Goal: Information Seeking & Learning: Check status

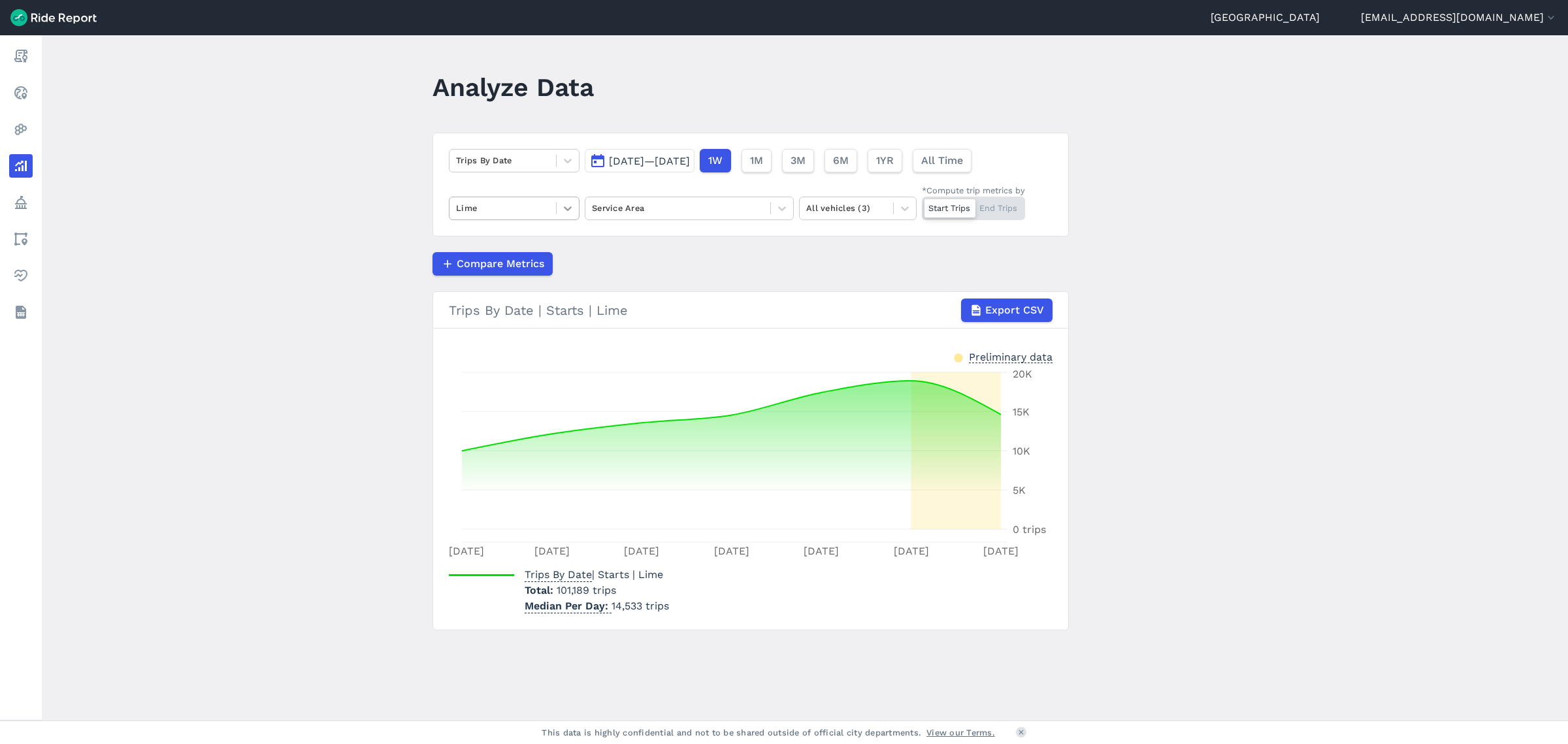
click at [566, 202] on icon at bounding box center [568, 208] width 13 height 13
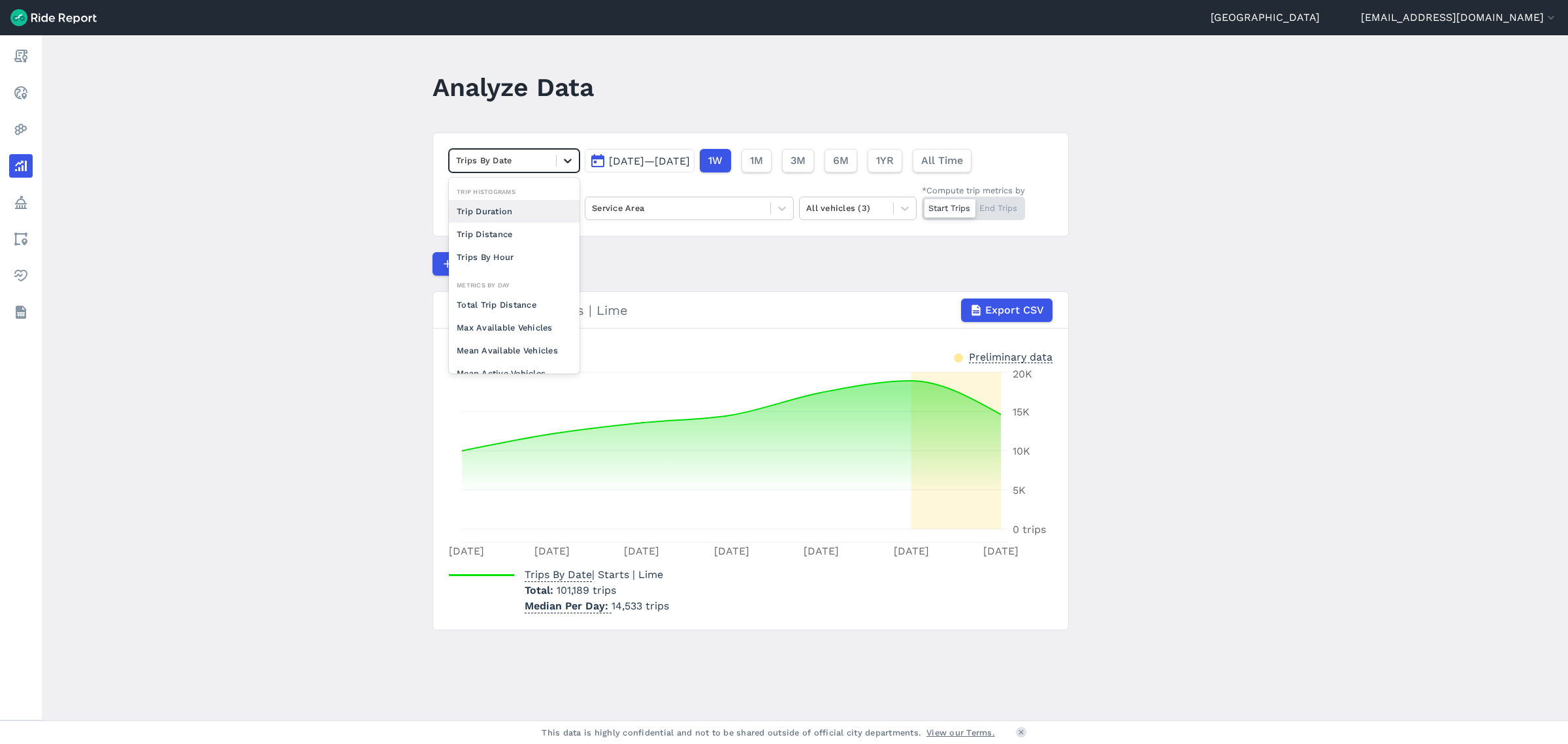
click at [561, 160] on icon at bounding box center [568, 161] width 13 height 13
click at [645, 166] on button "[DATE]—[DATE]" at bounding box center [640, 161] width 110 height 23
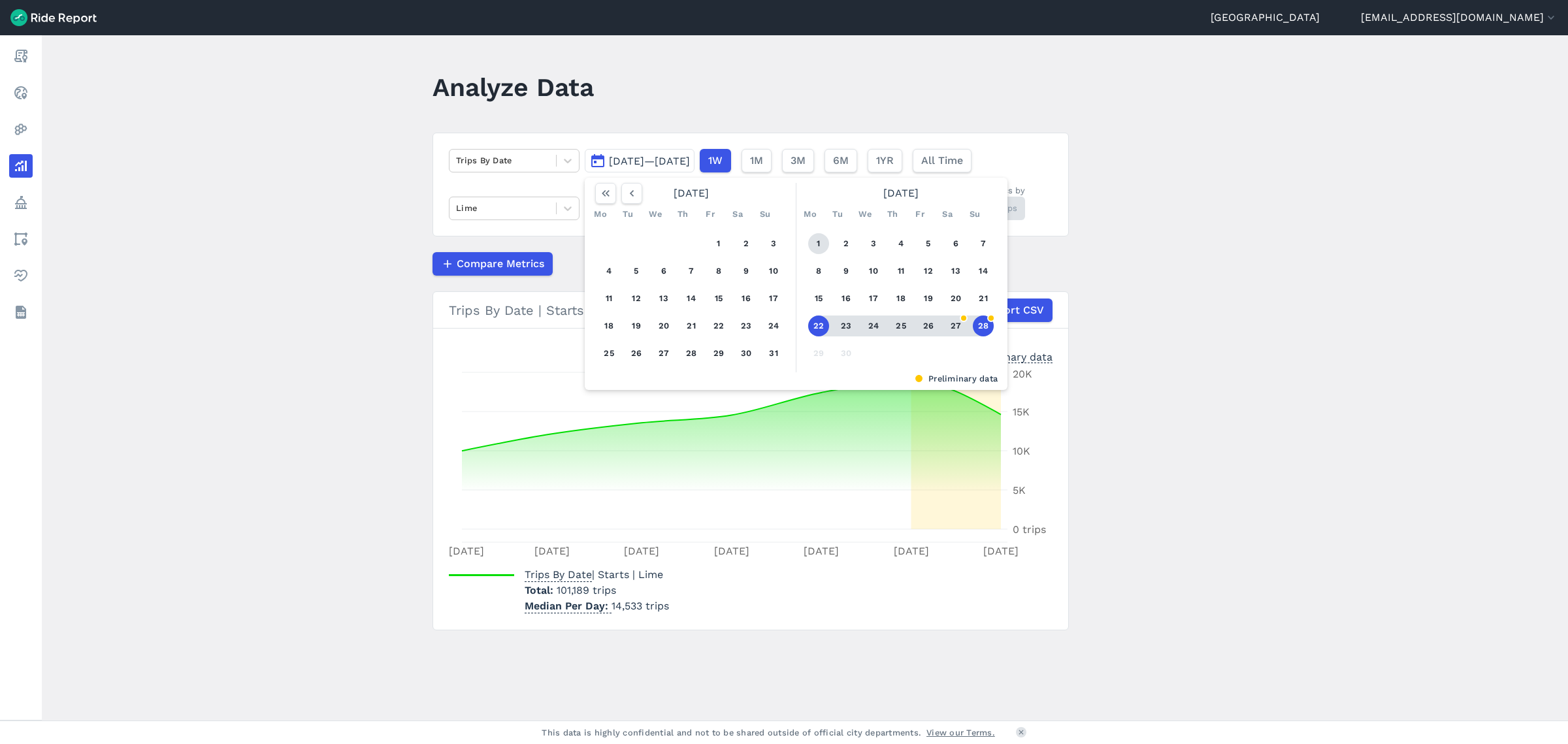
click at [813, 241] on button "1" at bounding box center [818, 244] width 21 height 21
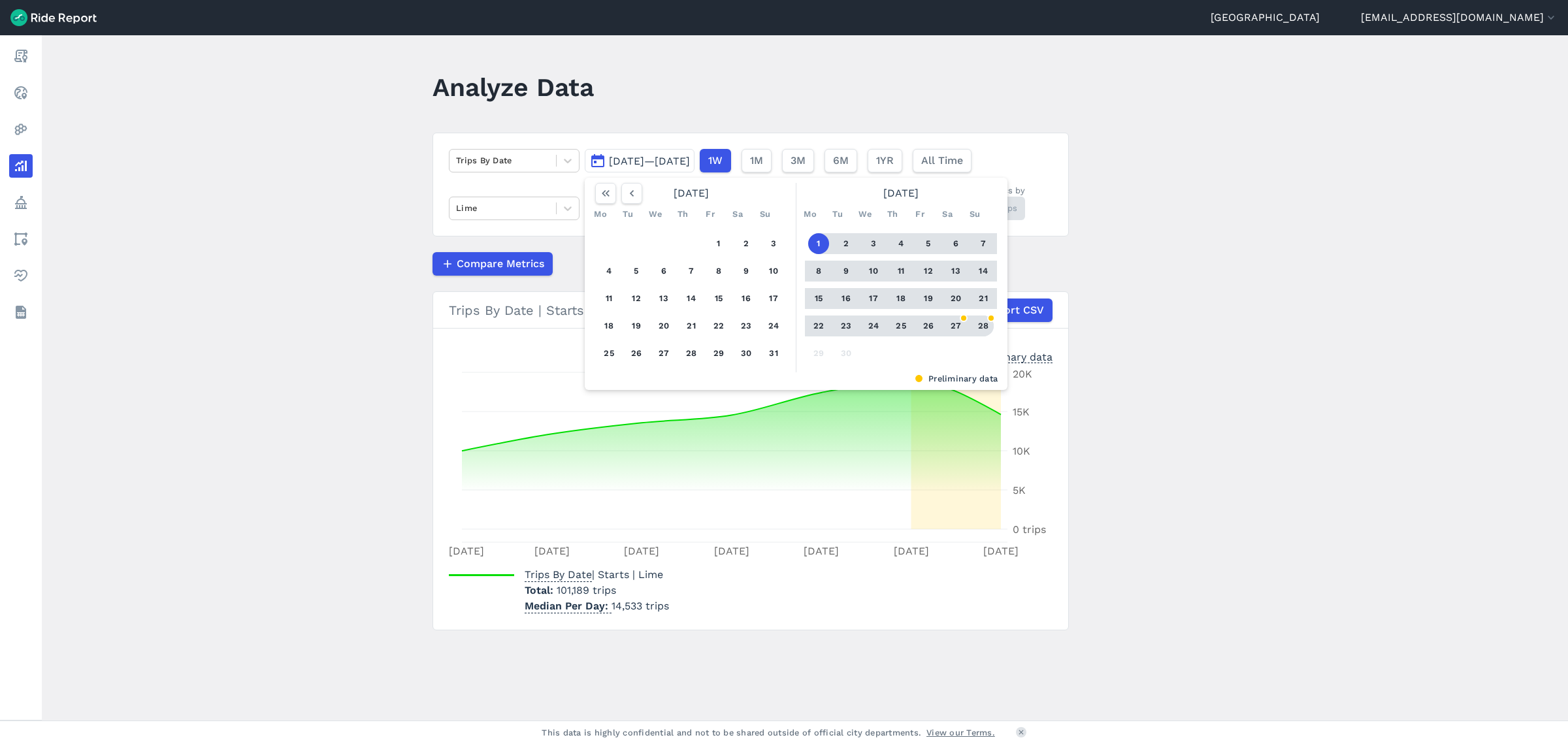
click at [983, 328] on button "28" at bounding box center [983, 326] width 21 height 21
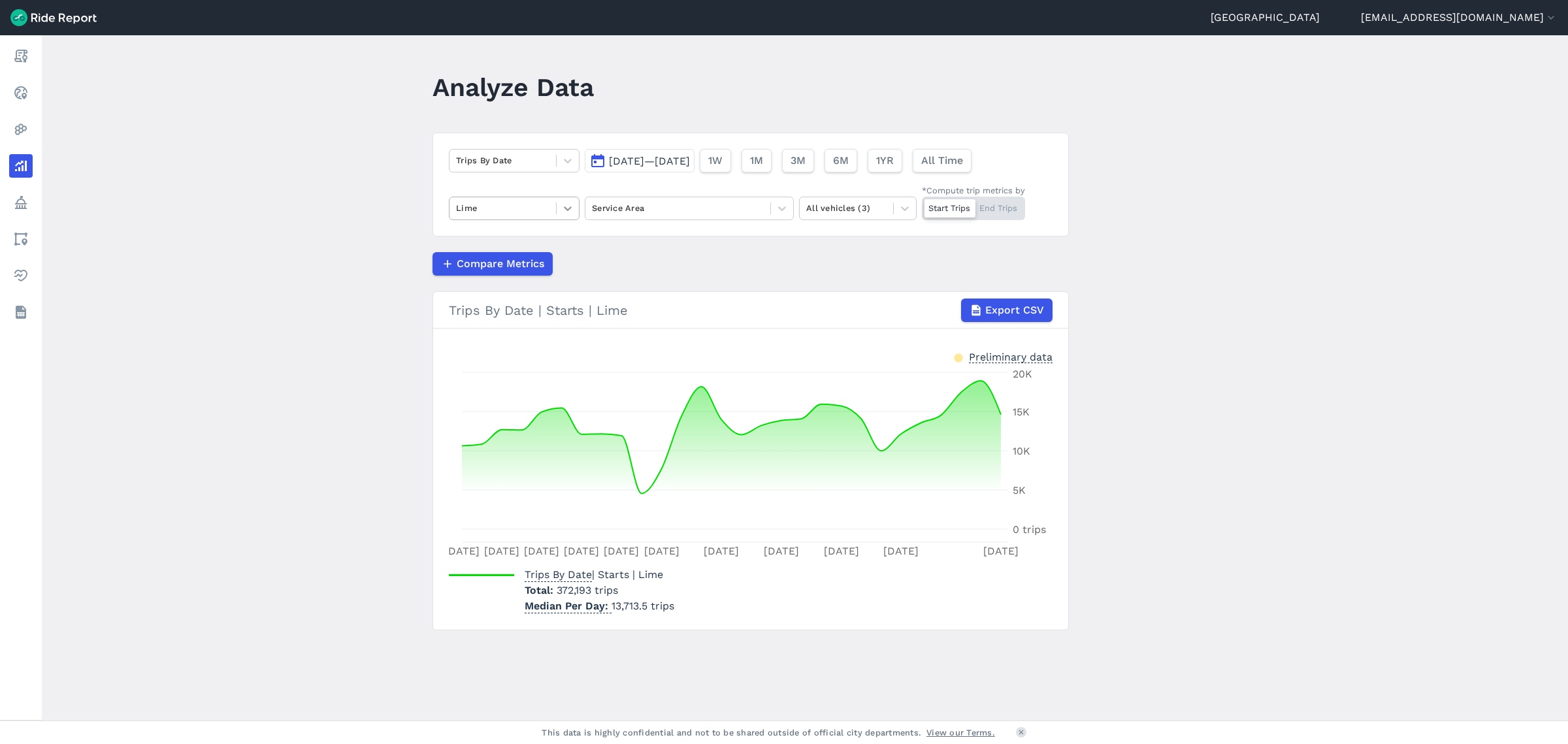
click at [564, 206] on icon at bounding box center [568, 208] width 13 height 13
click at [531, 238] on div "All operators" at bounding box center [513, 240] width 131 height 23
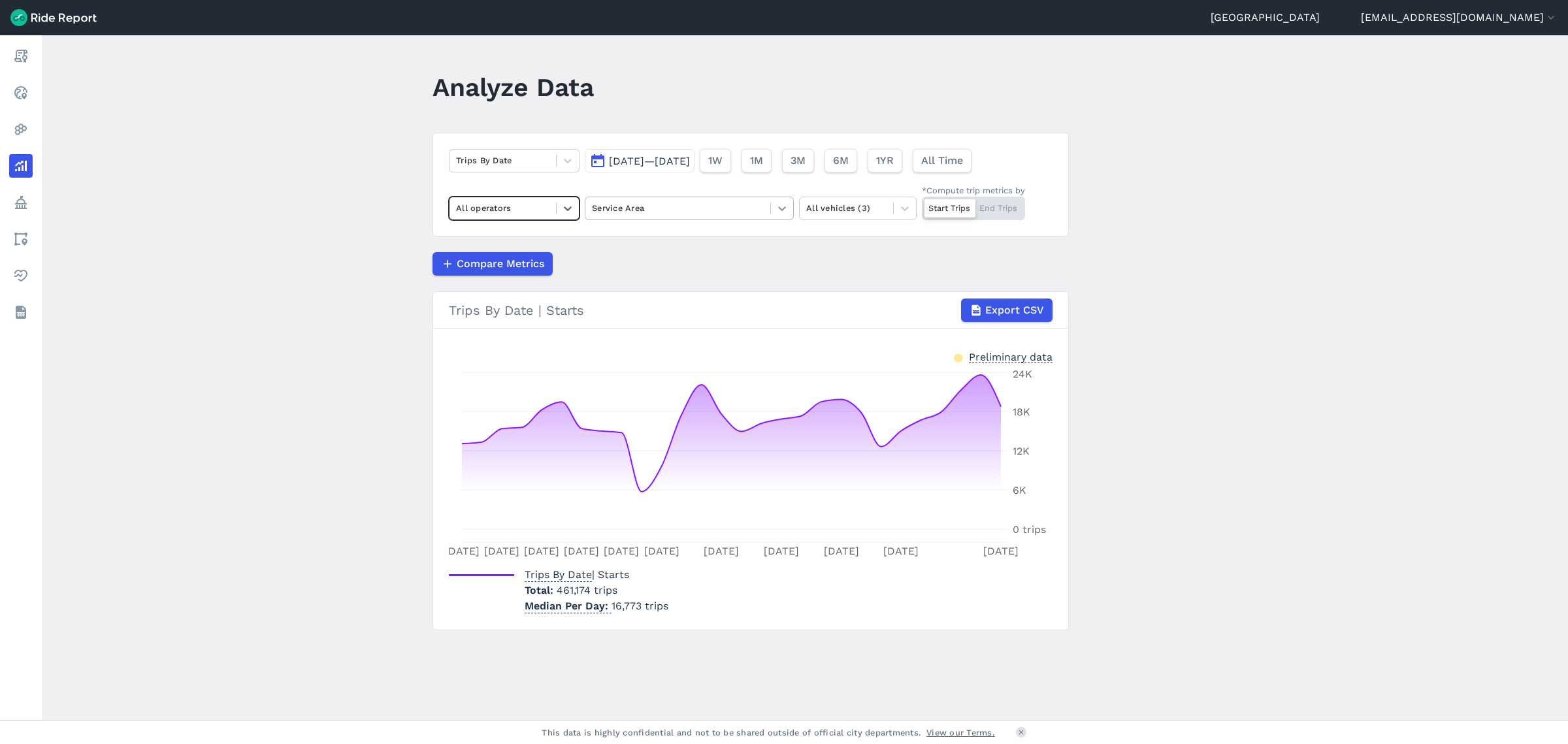
click at [781, 213] on icon at bounding box center [782, 208] width 13 height 13
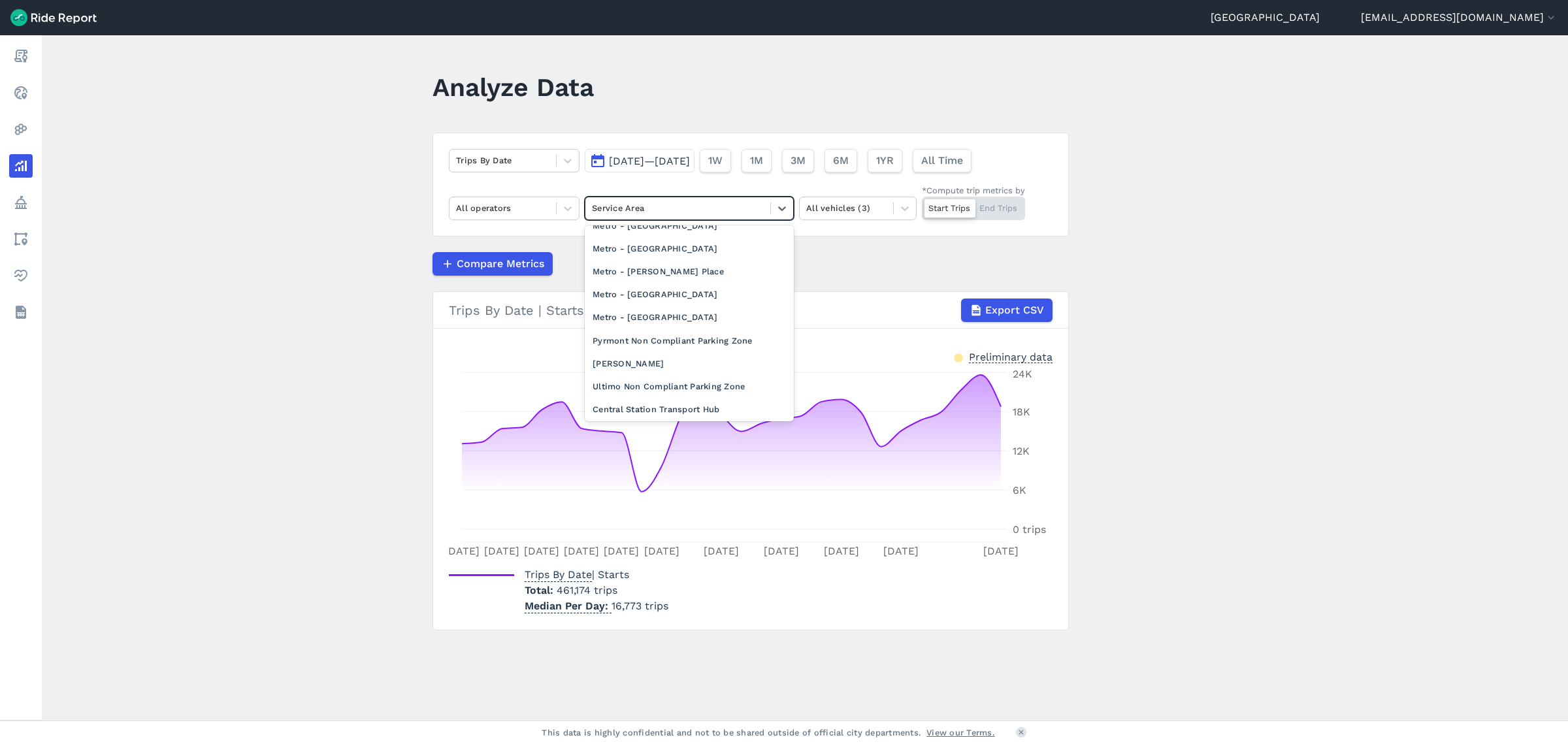
scroll to position [164, 0]
click at [670, 378] on div "City of [GEOGRAPHIC_DATA] LGA" at bounding box center [688, 376] width 209 height 23
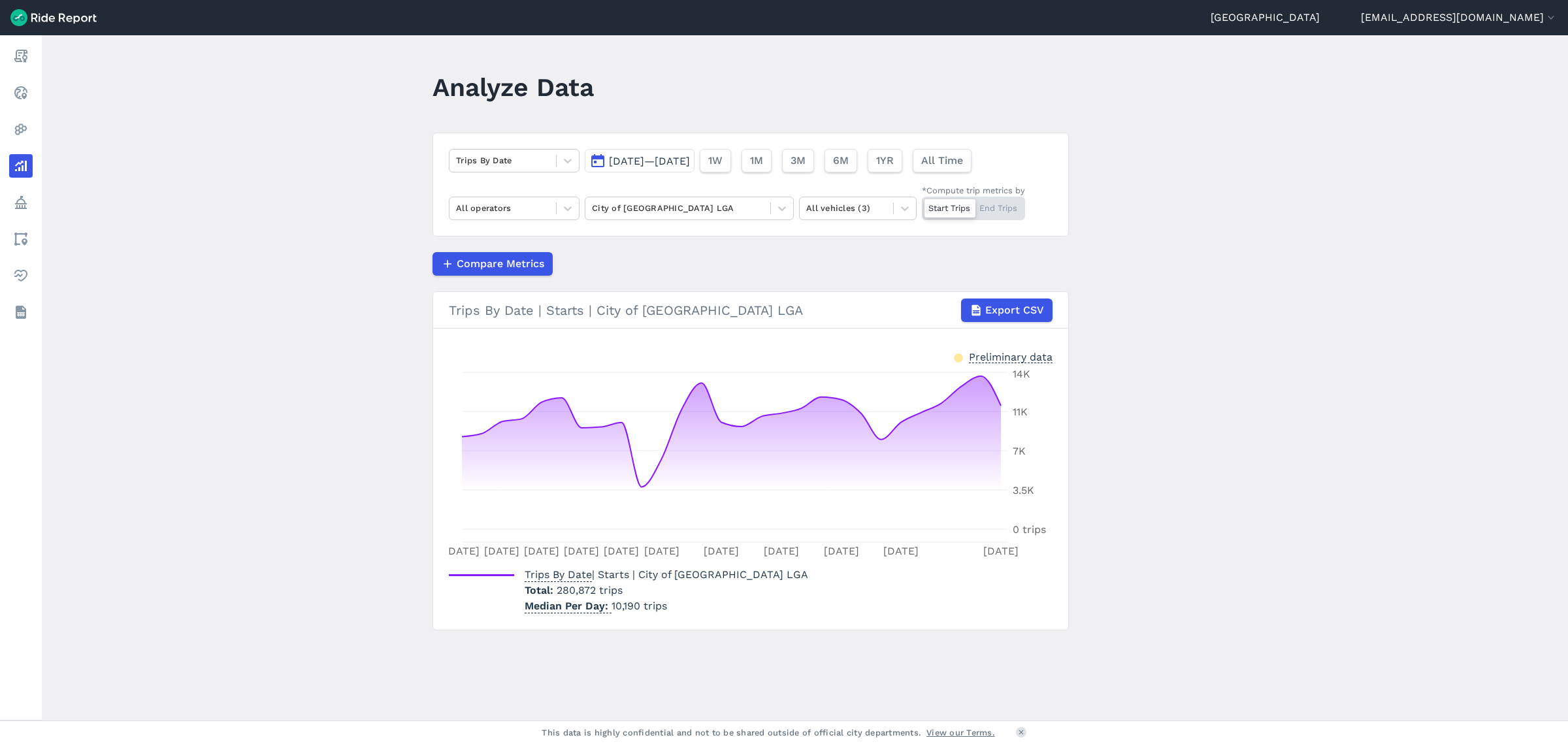
click at [692, 149] on button "[DATE]—[DATE]" at bounding box center [640, 161] width 110 height 23
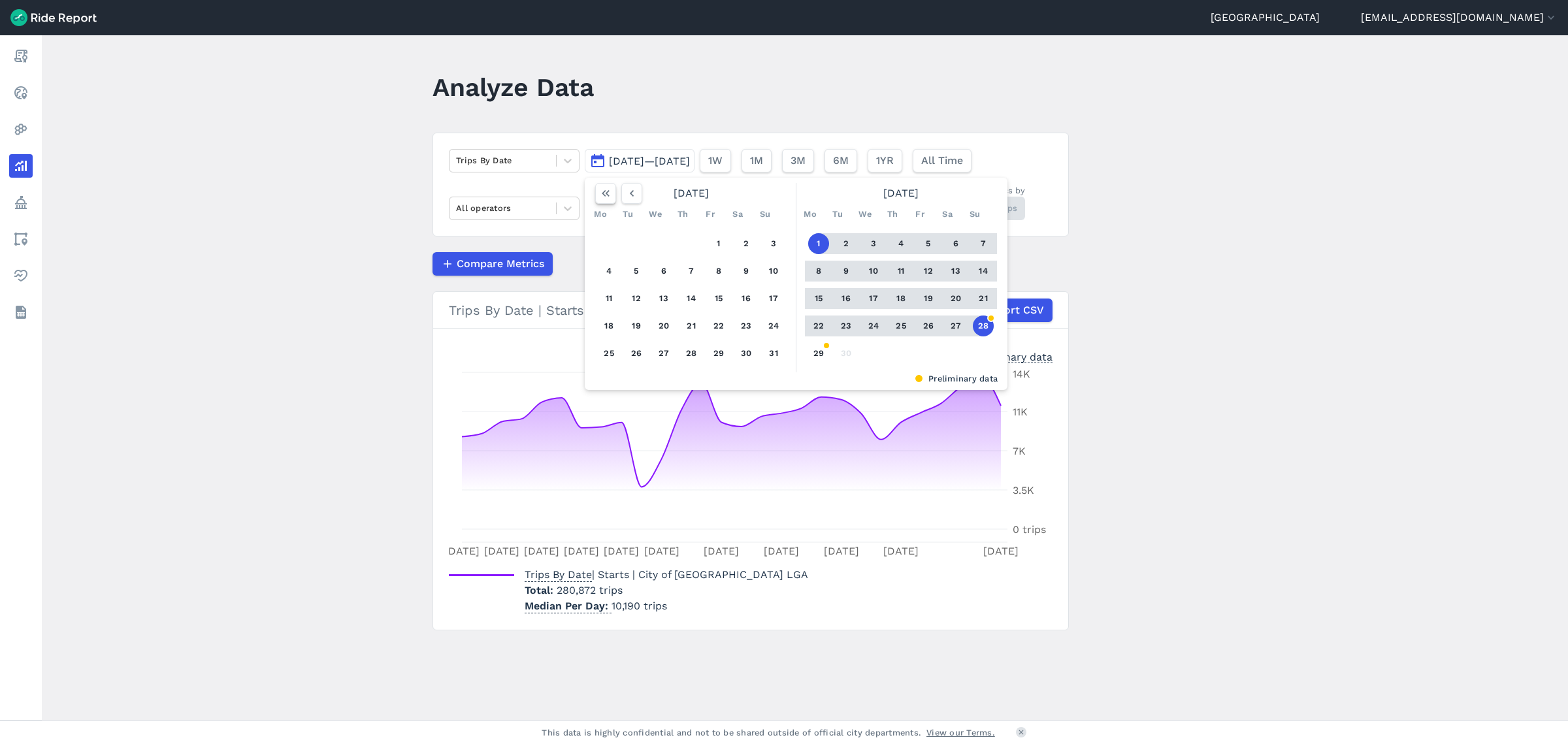
click at [607, 191] on icon "button" at bounding box center [605, 193] width 13 height 13
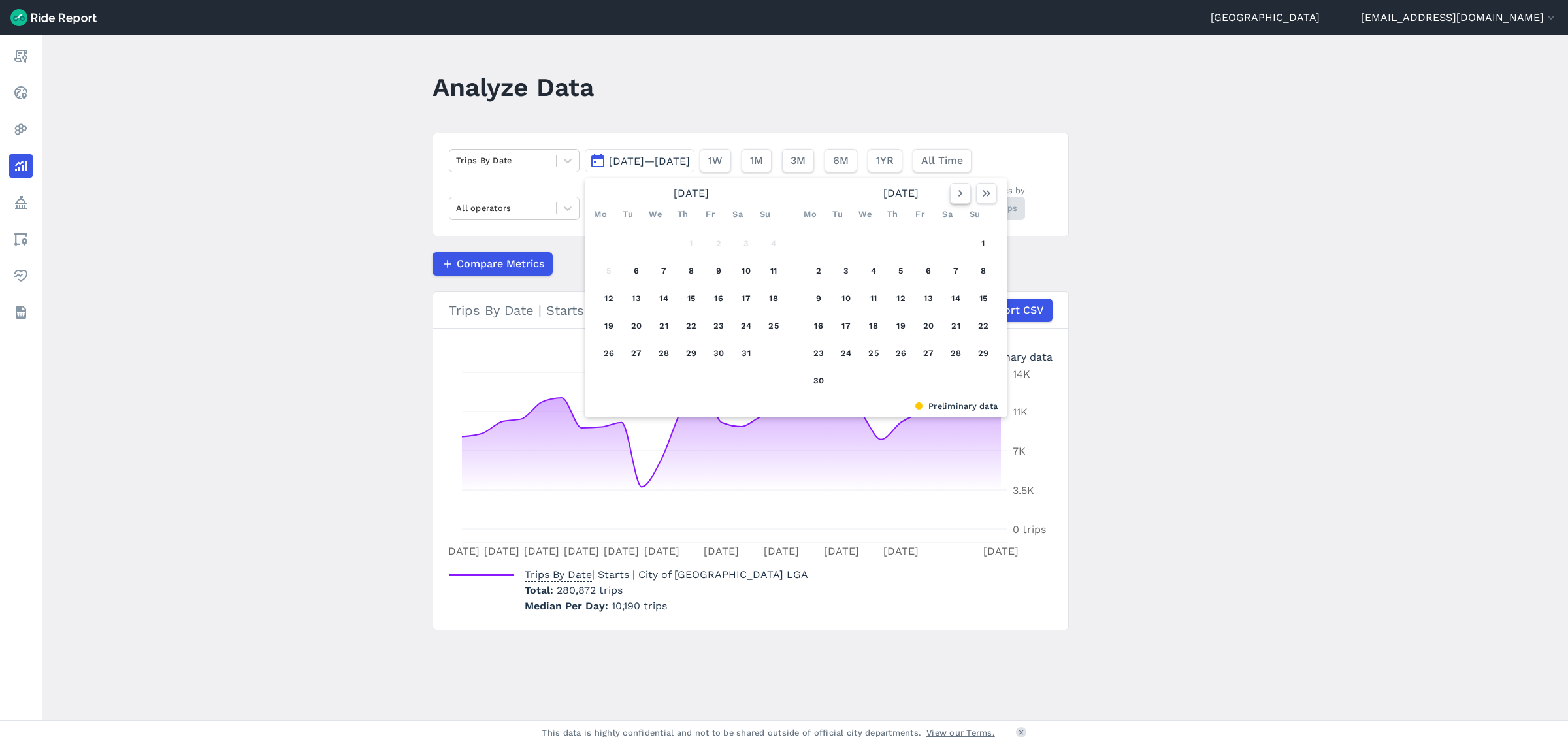
click at [951, 199] on button "button" at bounding box center [960, 194] width 21 height 21
click at [991, 178] on div "[DATE] Mo Tu We Th Fr Sa Su 1 2 3 4 5 6 7 8 9 10 11 12 13 14 15 16 17 18 19 20 …" at bounding box center [796, 298] width 423 height 240
click at [980, 196] on icon "button" at bounding box center [986, 193] width 13 height 13
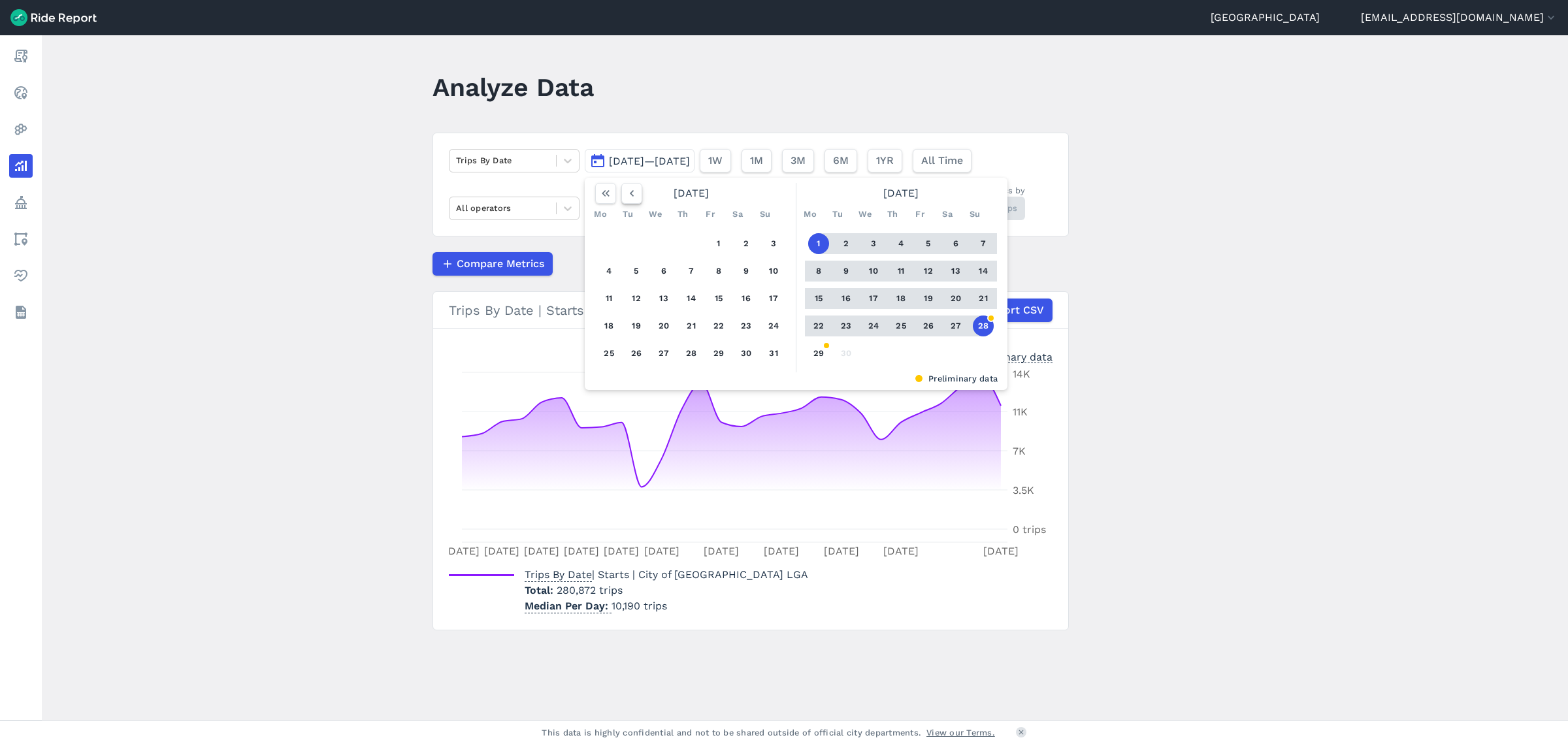
click at [637, 196] on button "button" at bounding box center [632, 194] width 21 height 21
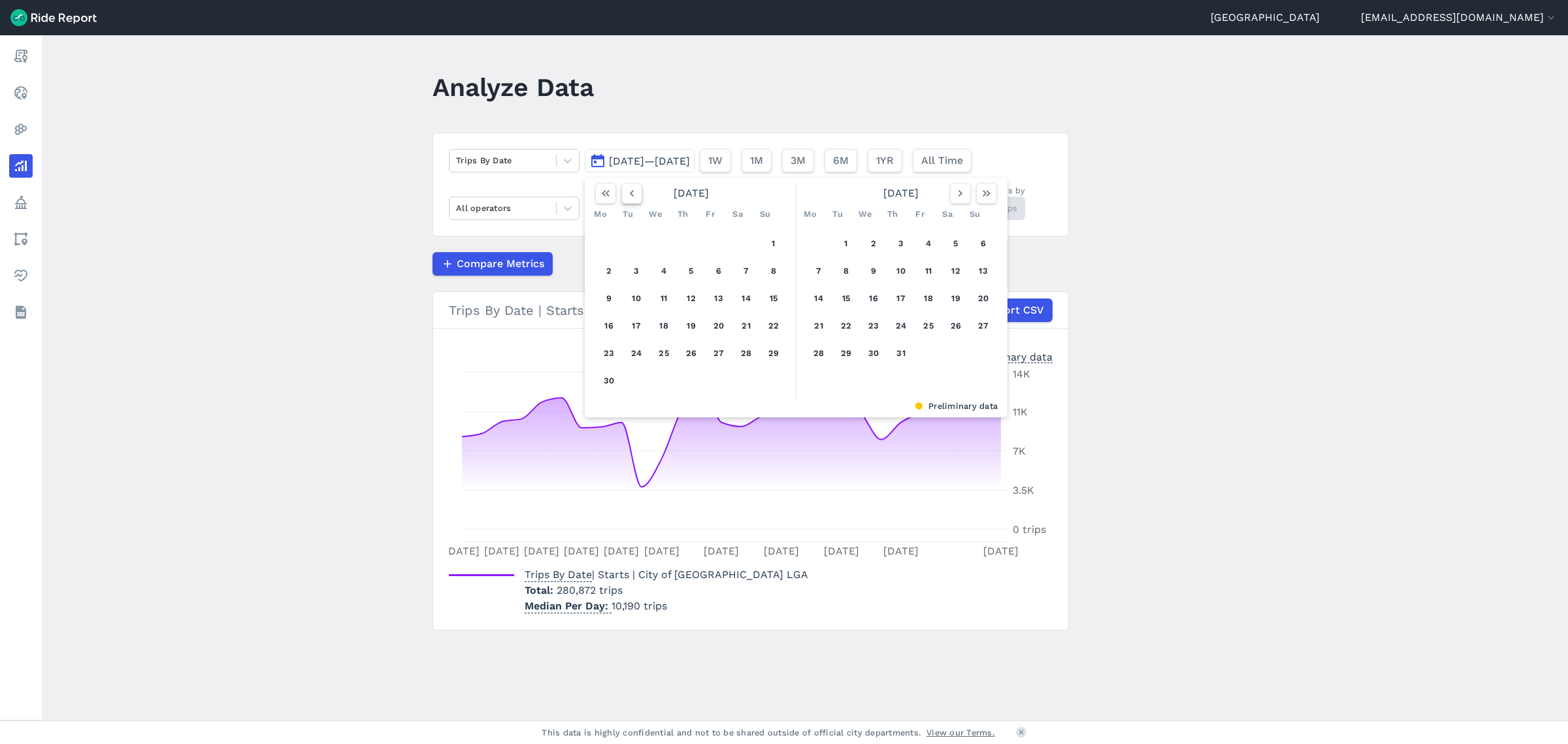
click at [637, 196] on button "button" at bounding box center [632, 194] width 21 height 21
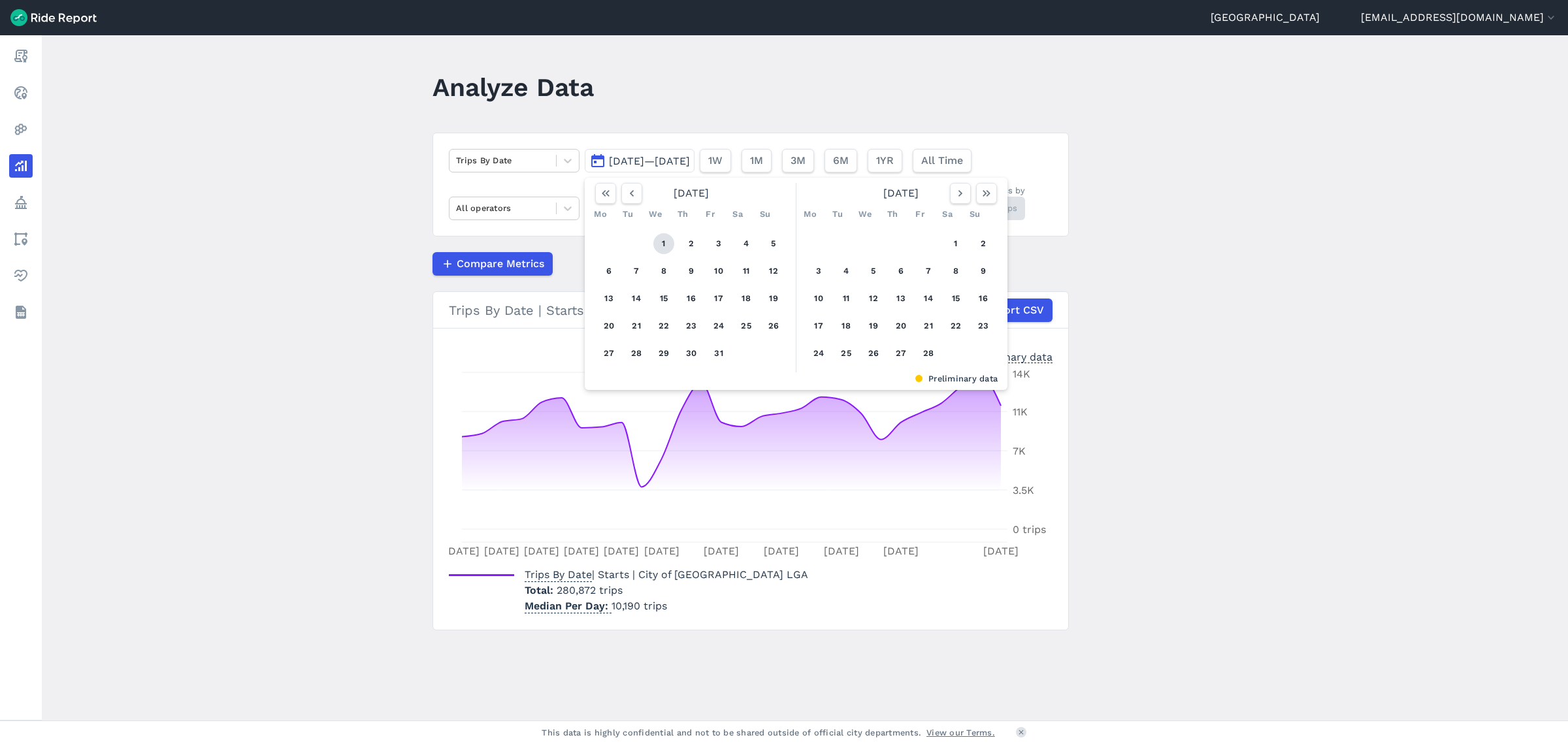
click at [660, 247] on button "1" at bounding box center [664, 244] width 21 height 21
click at [989, 196] on icon "button" at bounding box center [986, 193] width 13 height 13
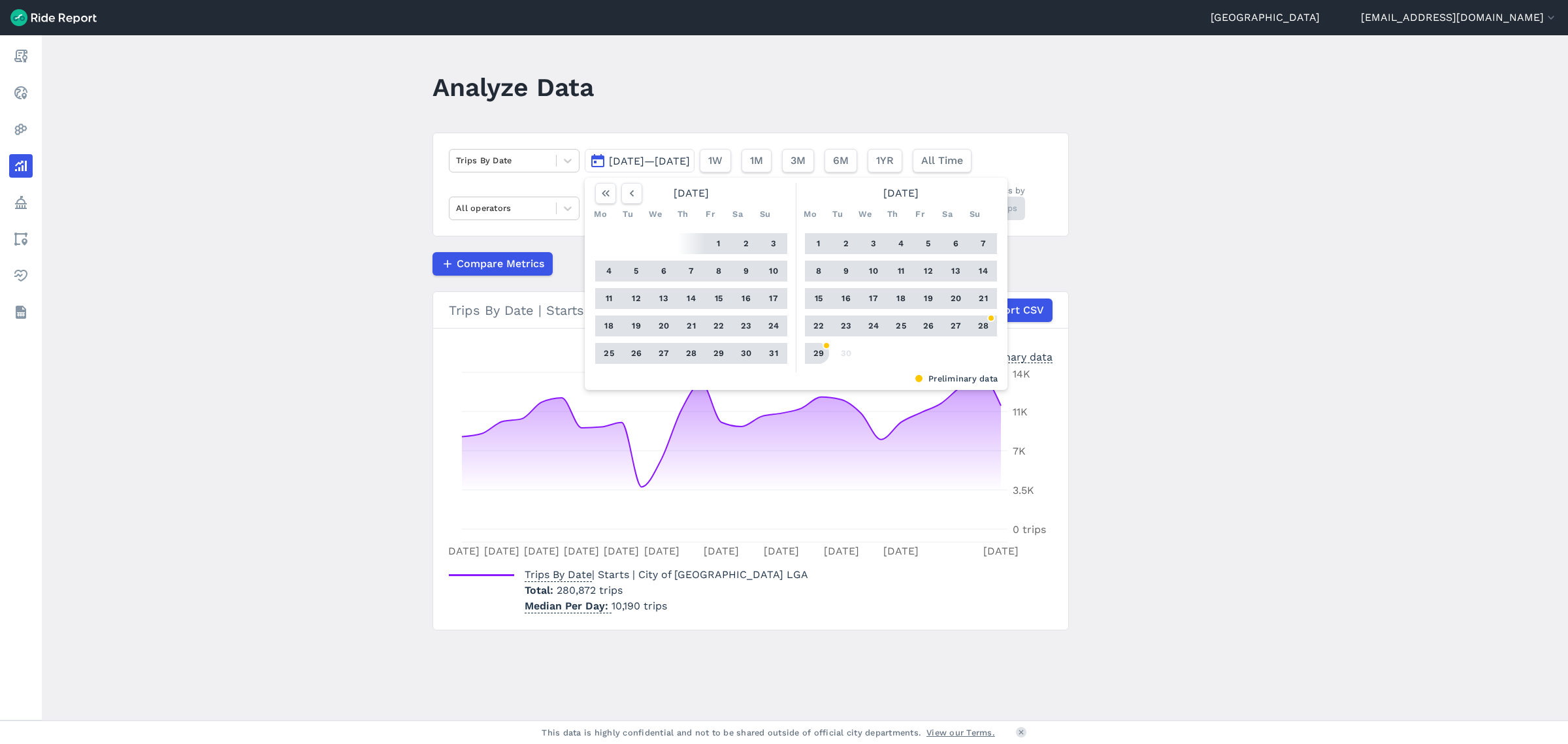
click at [817, 351] on button "29" at bounding box center [818, 354] width 21 height 21
